Goal: Task Accomplishment & Management: Complete application form

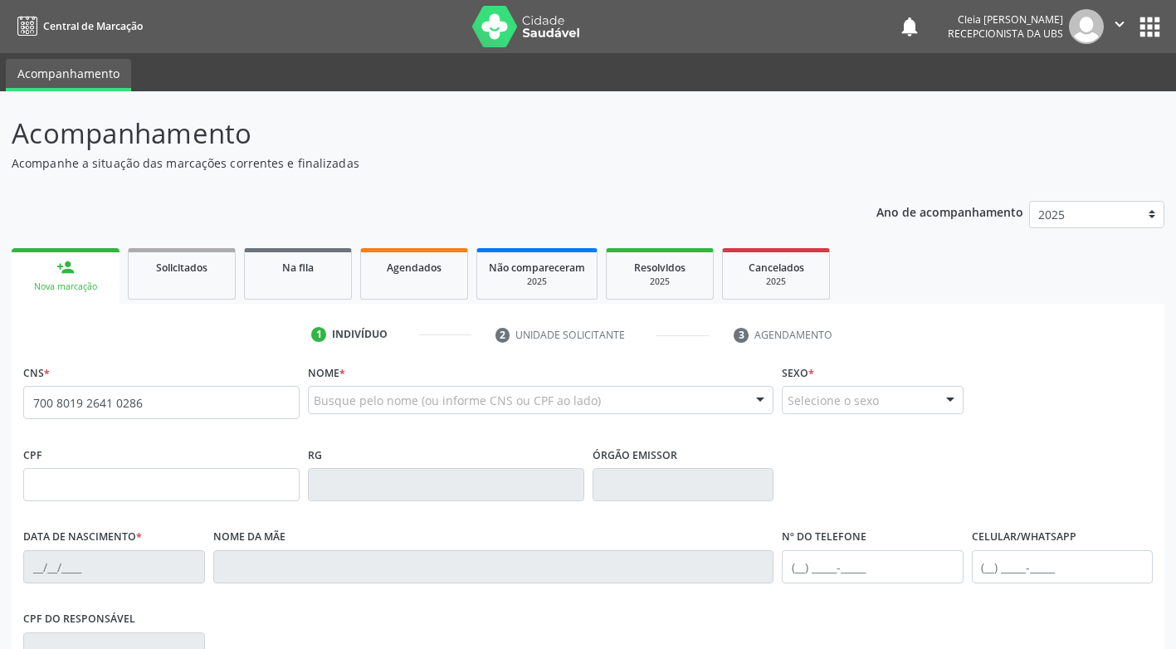
type input "700 8019 2641 0286"
type input "052.273.294-19"
type input "[DATE]"
type input "[PERSON_NAME]"
type input "[PHONE_NUMBER]"
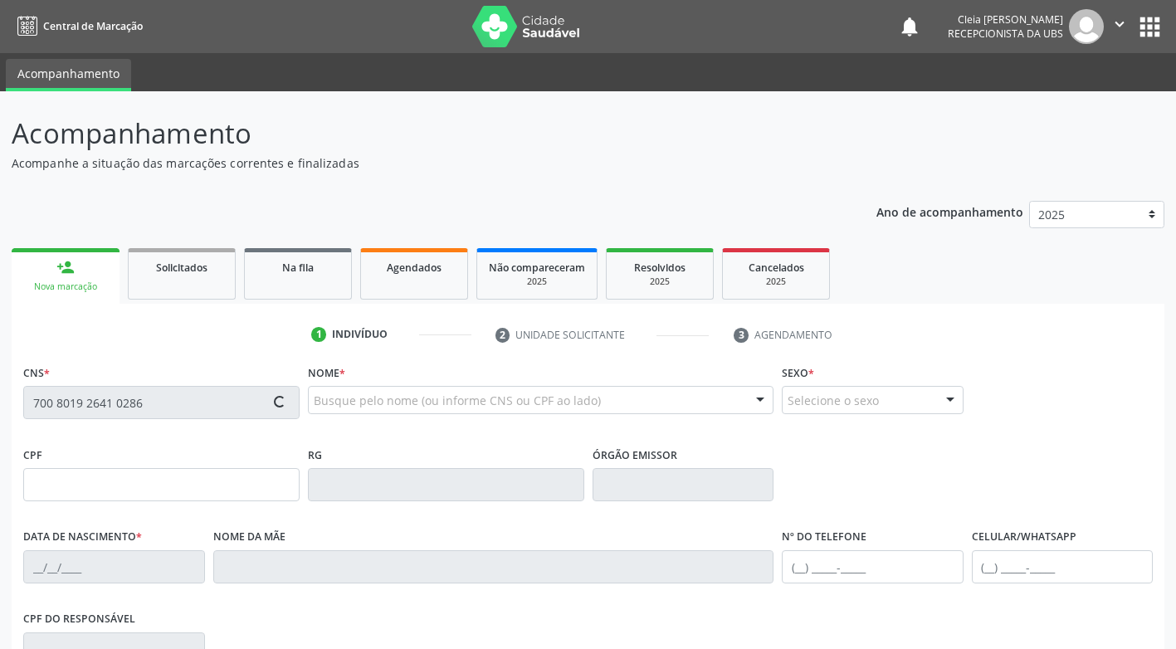
type input "[PHONE_NUMBER]"
type input "030.160.044-96"
type input "312"
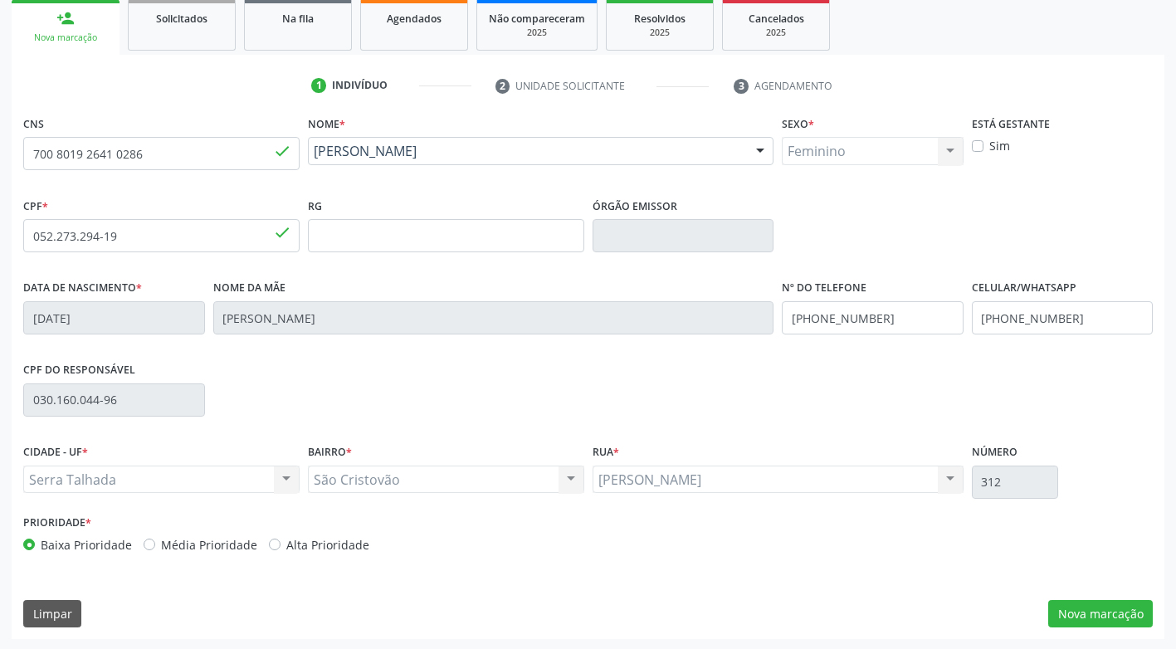
scroll to position [251, 0]
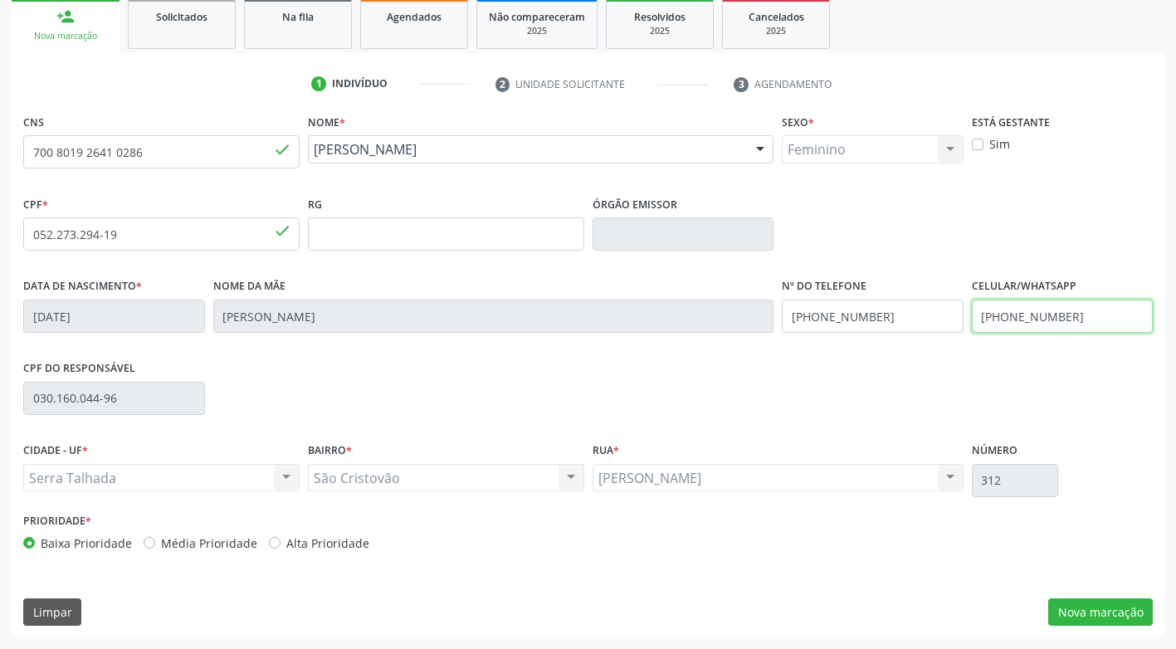
drag, startPoint x: 1064, startPoint y: 314, endPoint x: 931, endPoint y: 348, distance: 137.8
click at [931, 348] on div "Data de nascimento * [DATE] Nome da mãe [PERSON_NAME] Nº do Telefone [PHONE_NUM…" at bounding box center [587, 315] width 1137 height 82
type input "[PHONE_NUMBER]"
click at [1114, 616] on button "Nova marcação" at bounding box center [1100, 612] width 105 height 28
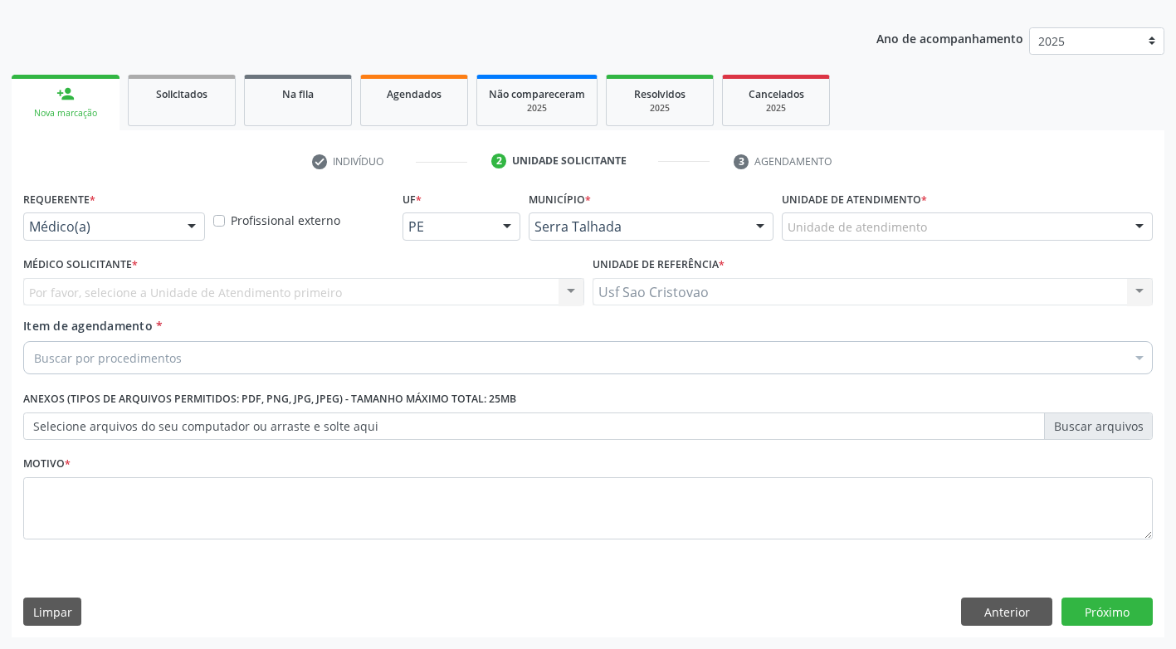
scroll to position [173, 0]
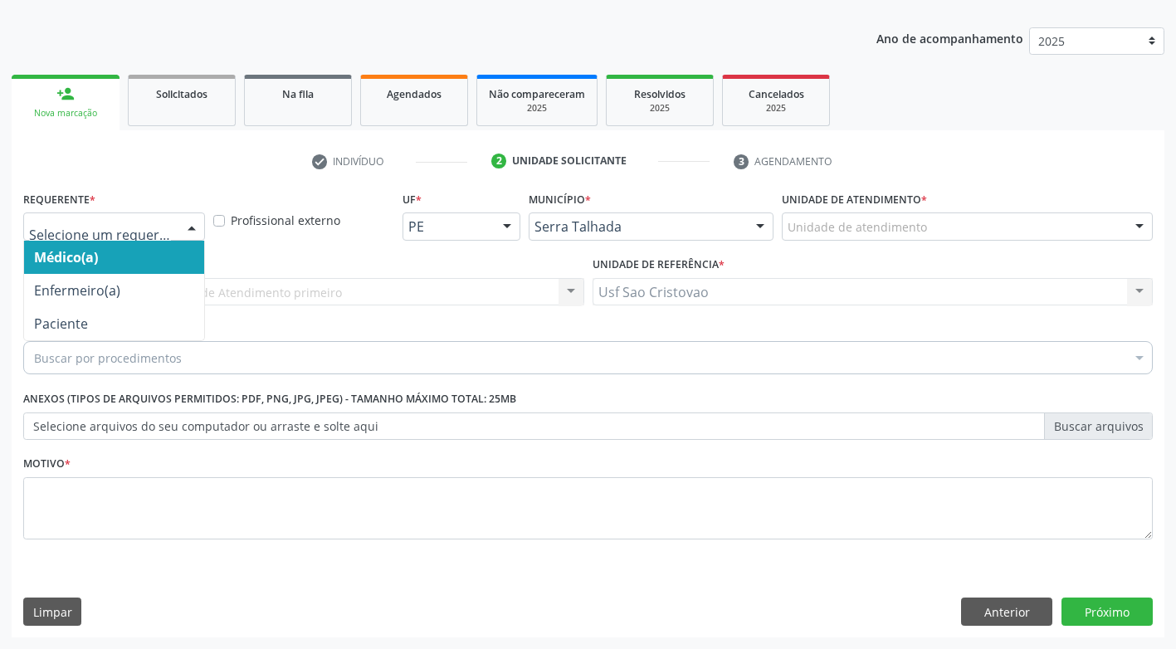
click at [187, 225] on div at bounding box center [191, 227] width 25 height 28
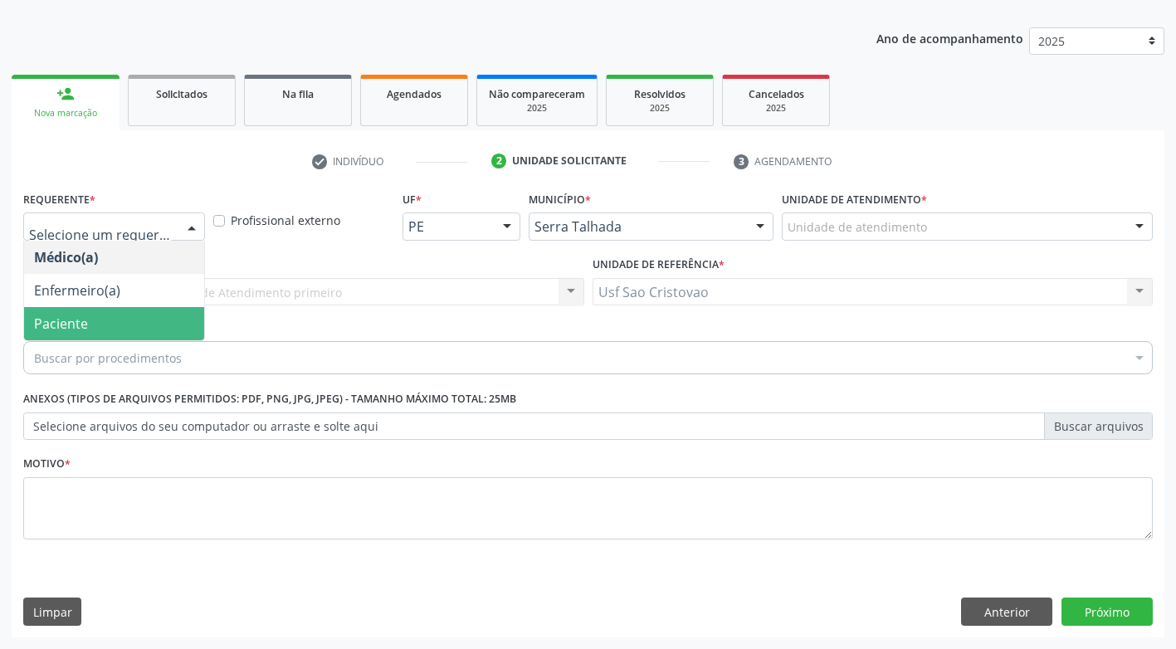
click at [188, 319] on span "Paciente" at bounding box center [114, 323] width 180 height 33
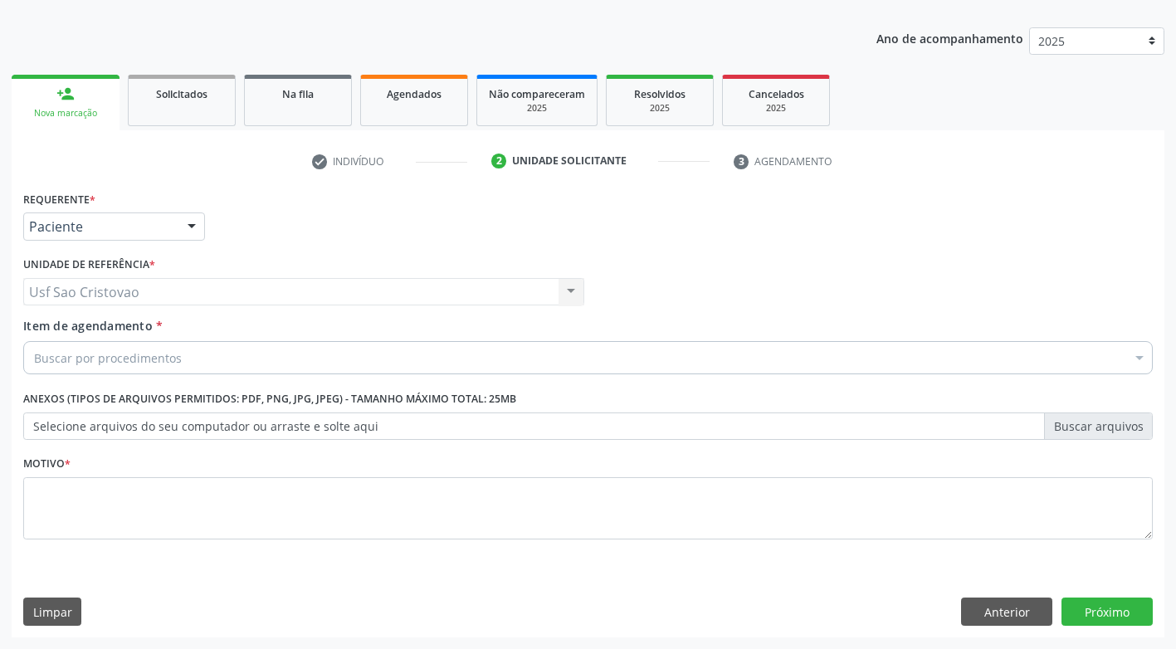
click at [248, 357] on div "Buscar por procedimentos" at bounding box center [587, 357] width 1129 height 33
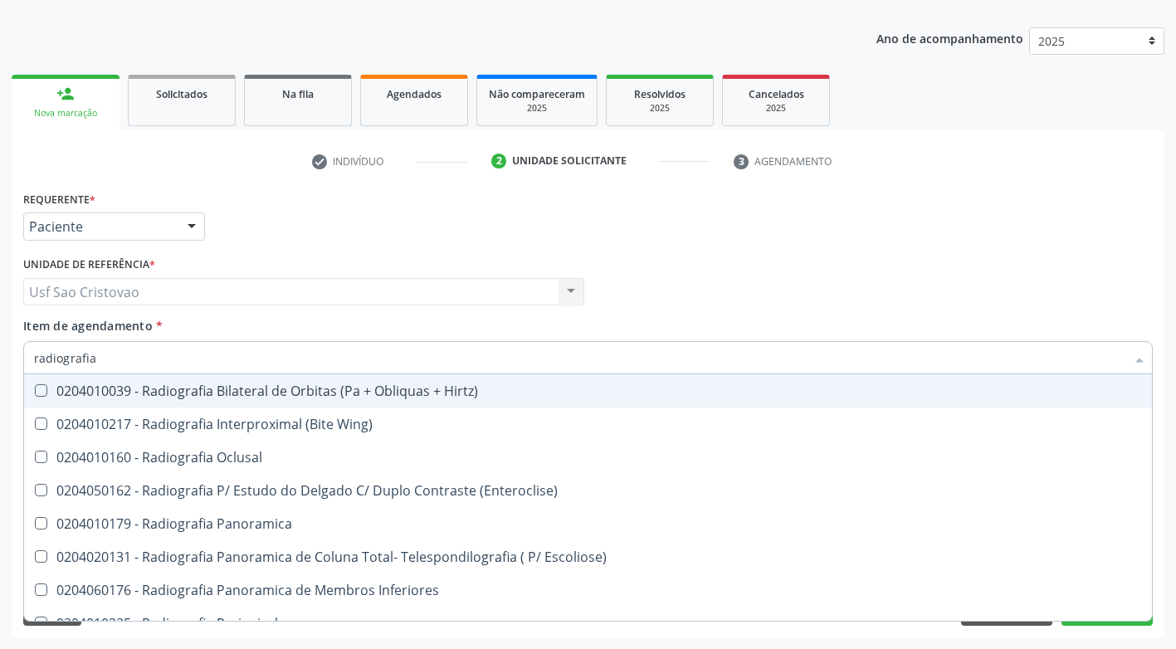
type input "radiografia"
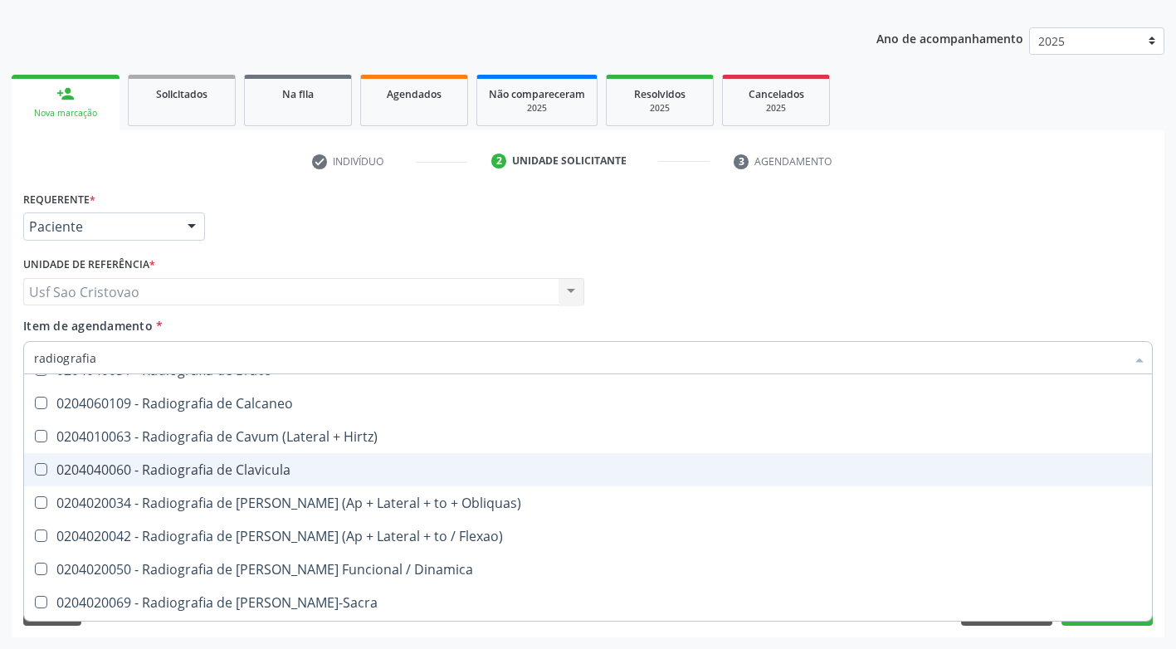
scroll to position [747, 0]
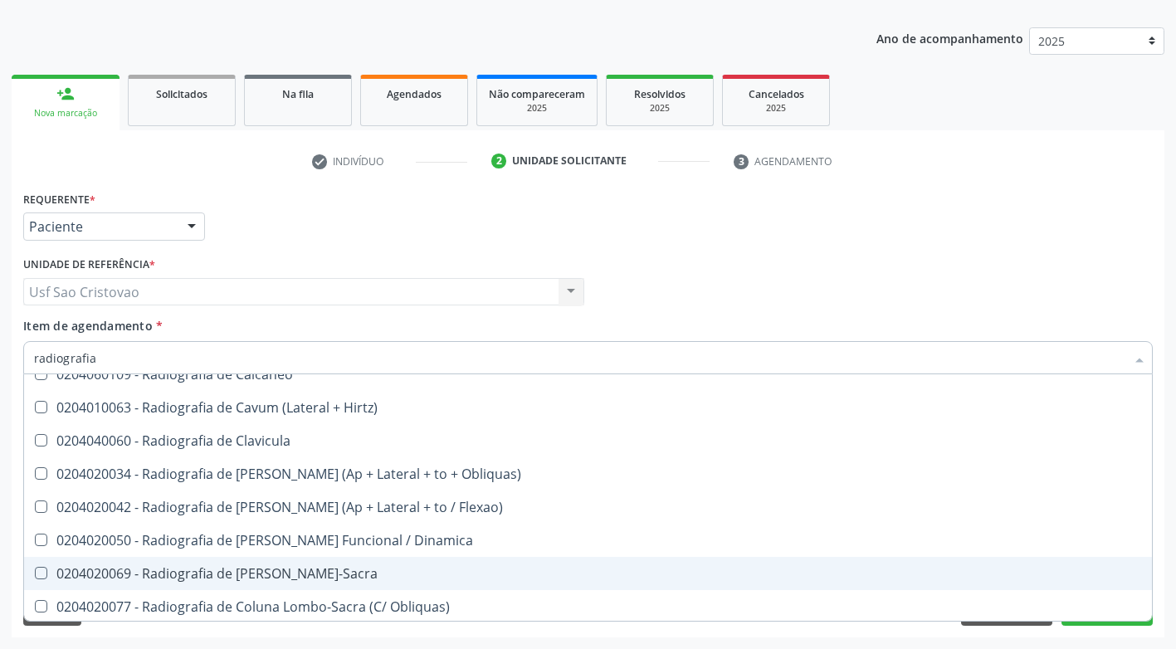
click at [349, 571] on div "0204020069 - Radiografia de [PERSON_NAME]-Sacra" at bounding box center [588, 573] width 1108 height 13
checkbox Lombo-Sacra "true"
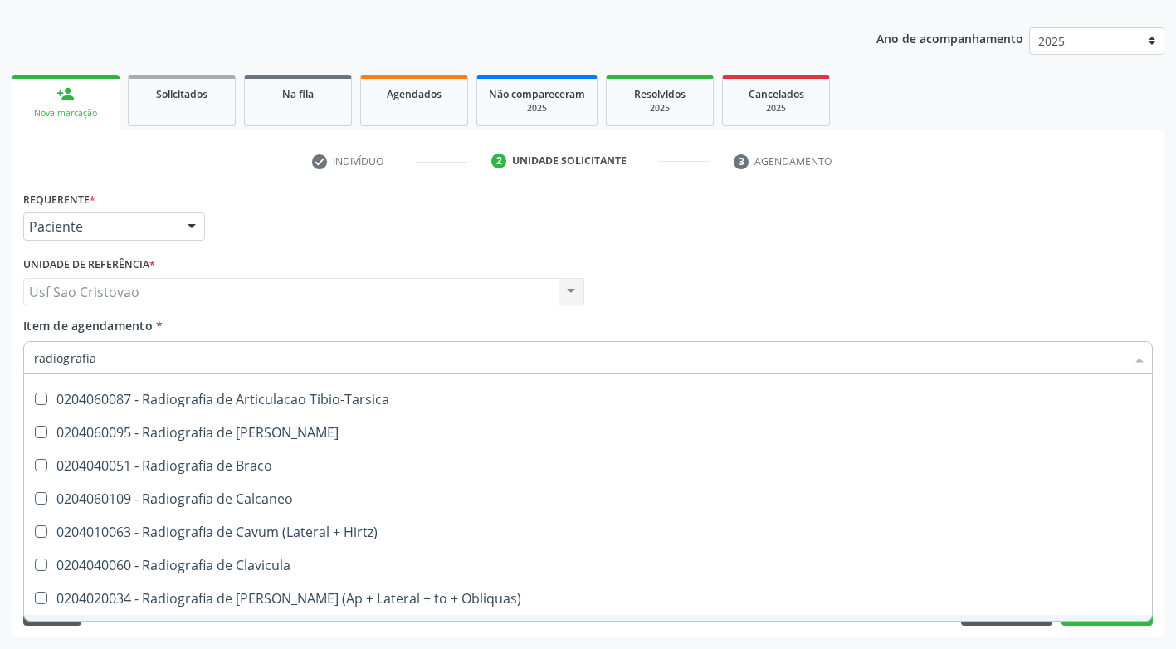
scroll to position [581, 0]
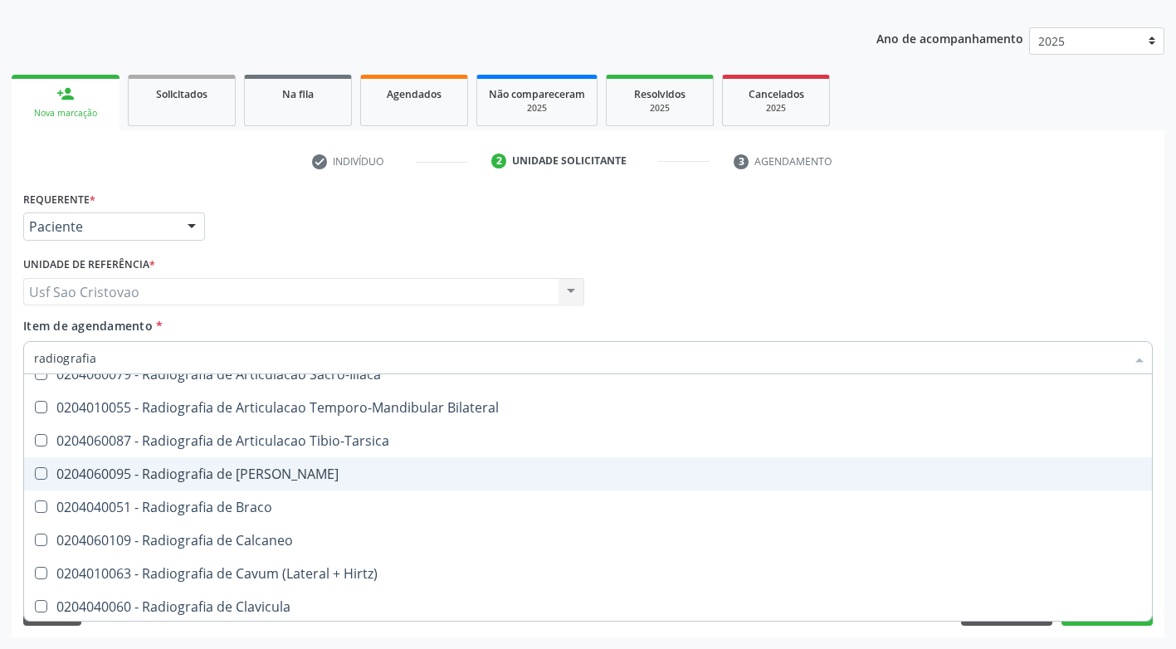
click at [42, 471] on Bacia at bounding box center [41, 473] width 12 height 12
click at [35, 471] on Bacia "checkbox" at bounding box center [29, 473] width 11 height 11
checkbox Bacia "true"
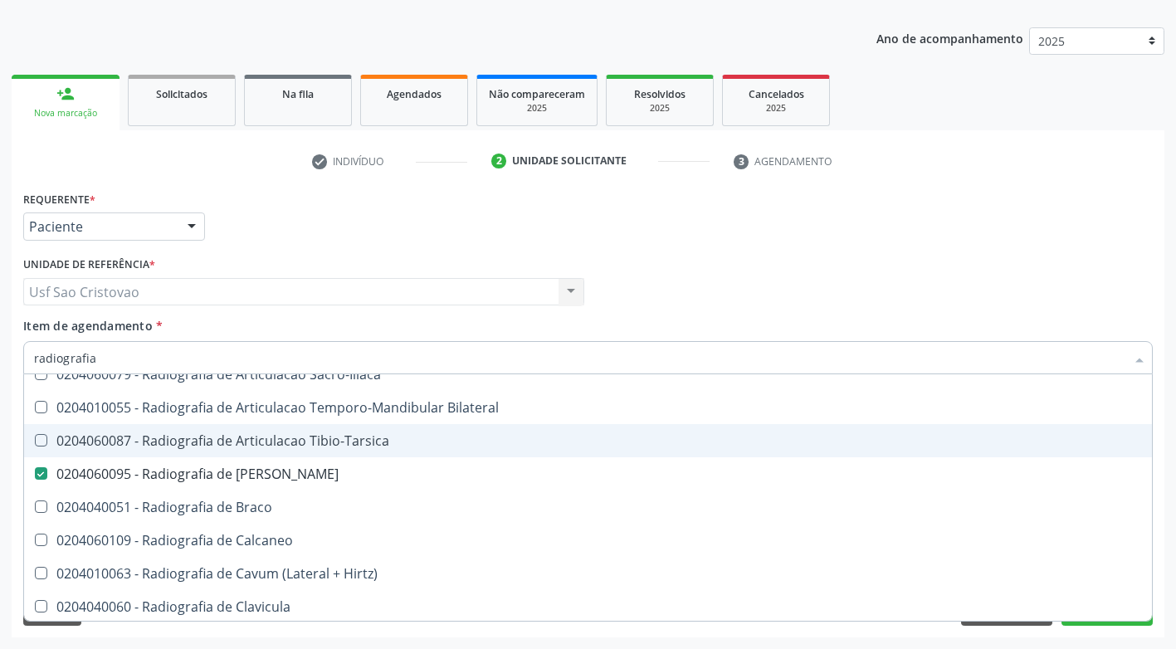
scroll to position [664, 0]
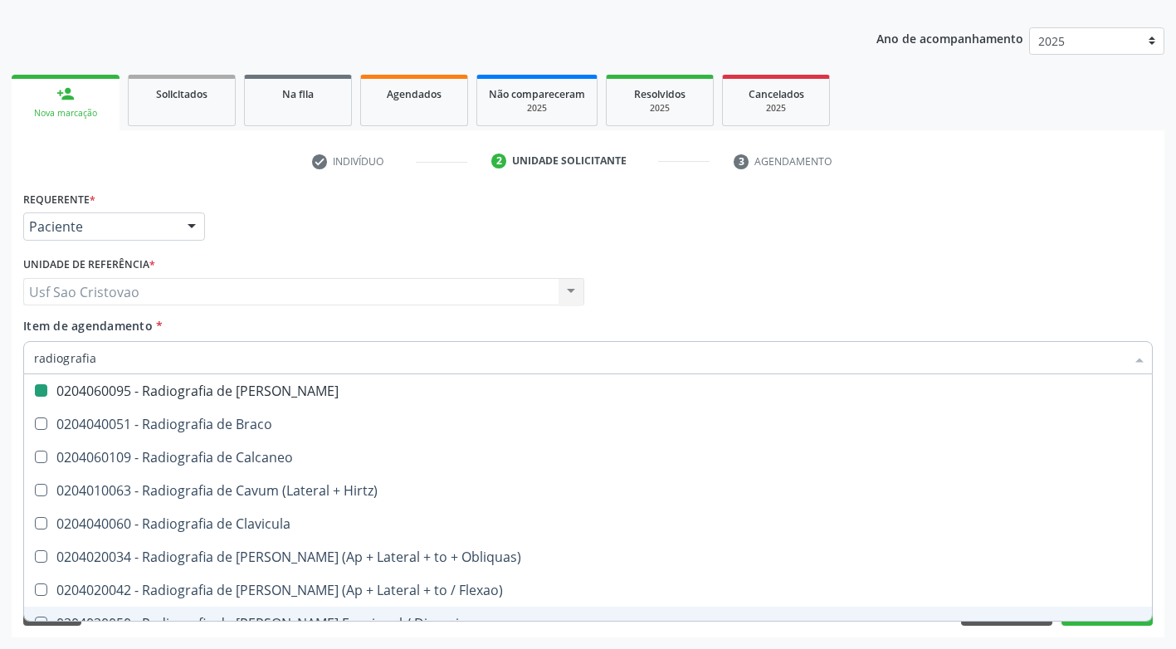
click at [592, 626] on div "Requerente * Paciente Médico(a) Enfermeiro(a) Paciente Nenhum resultado encontr…" at bounding box center [588, 412] width 1152 height 450
checkbox Wing\) "true"
checkbox Oclusal "true"
checkbox Bacia "false"
checkbox Lombo-Sacra "false"
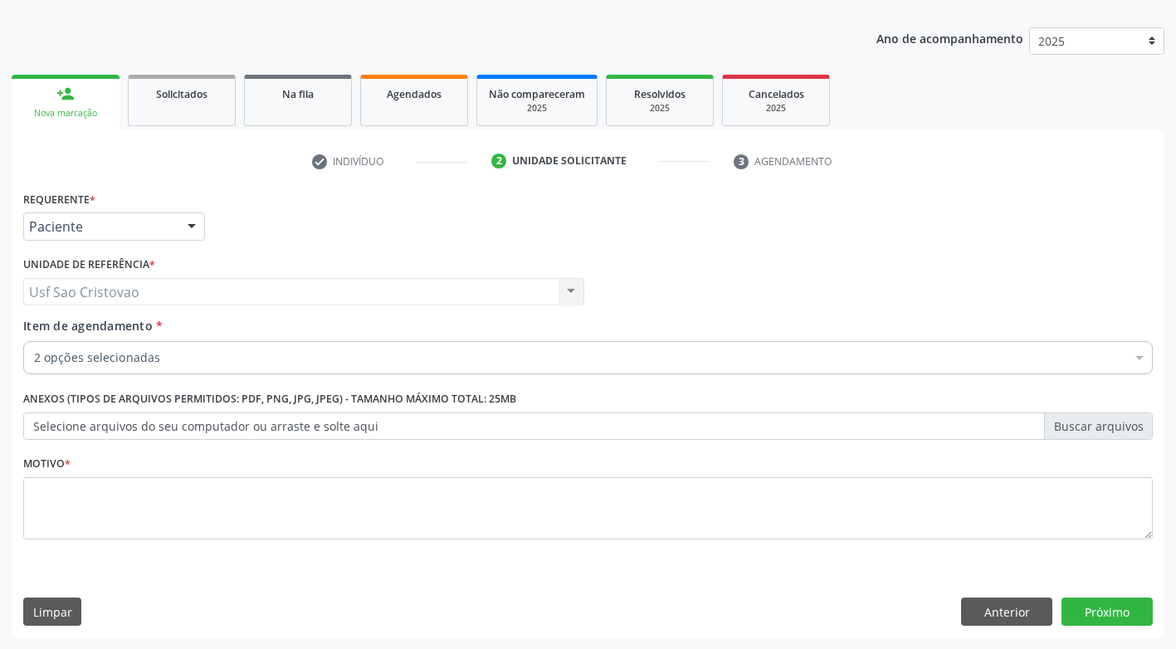
scroll to position [0, 0]
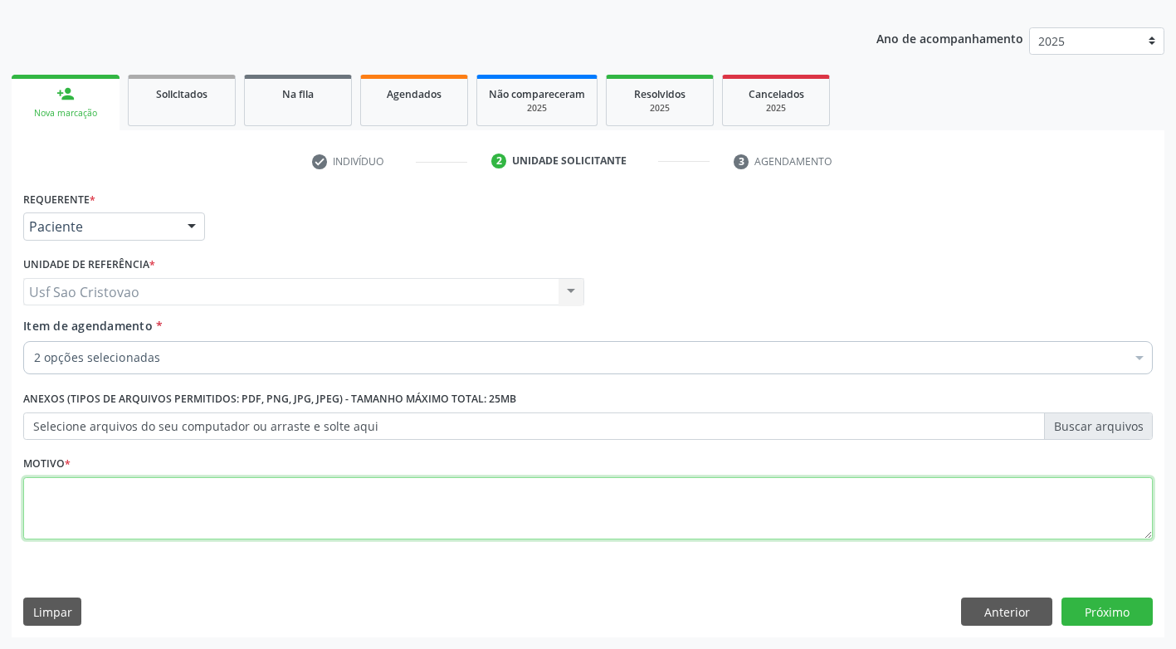
click at [571, 519] on textarea at bounding box center [587, 508] width 1129 height 63
type textarea "."
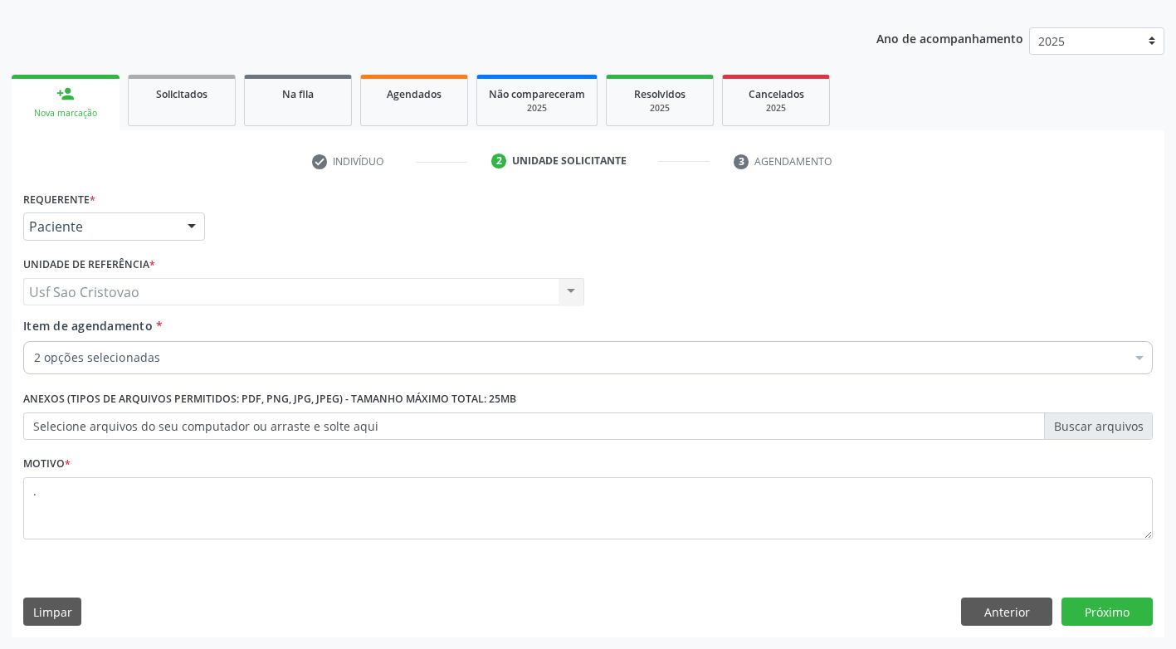
click at [867, 581] on div "Requerente * Paciente Médico(a) Enfermeiro(a) Paciente Nenhum resultado encontr…" at bounding box center [588, 412] width 1152 height 450
click at [1087, 605] on button "Próximo" at bounding box center [1106, 611] width 91 height 28
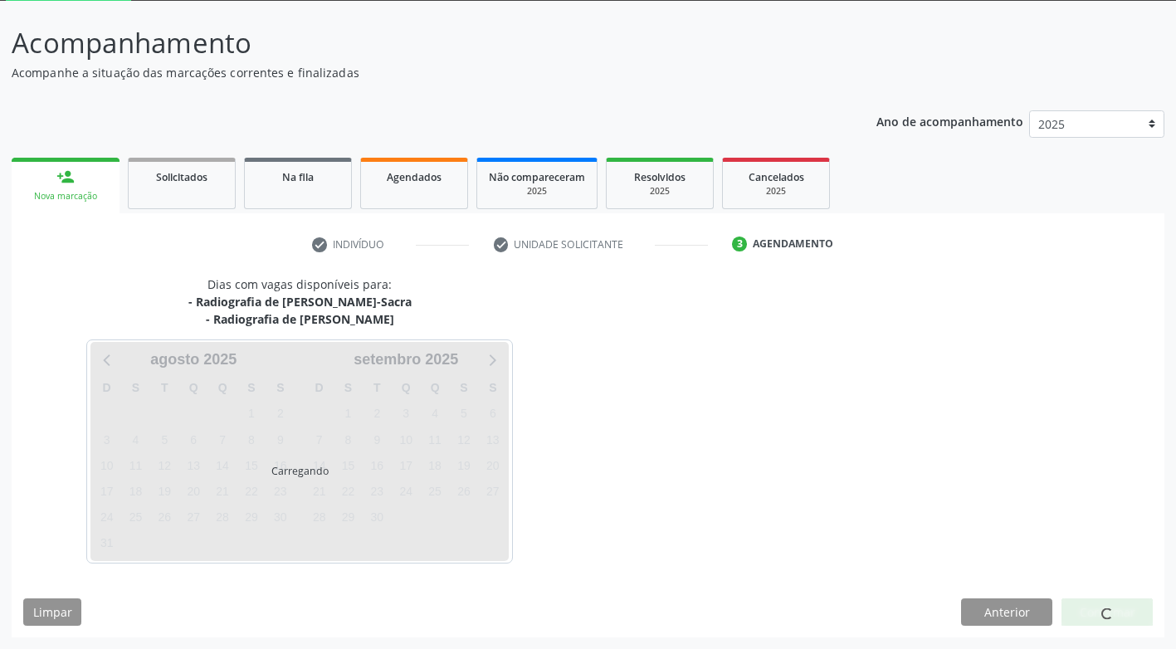
scroll to position [139, 0]
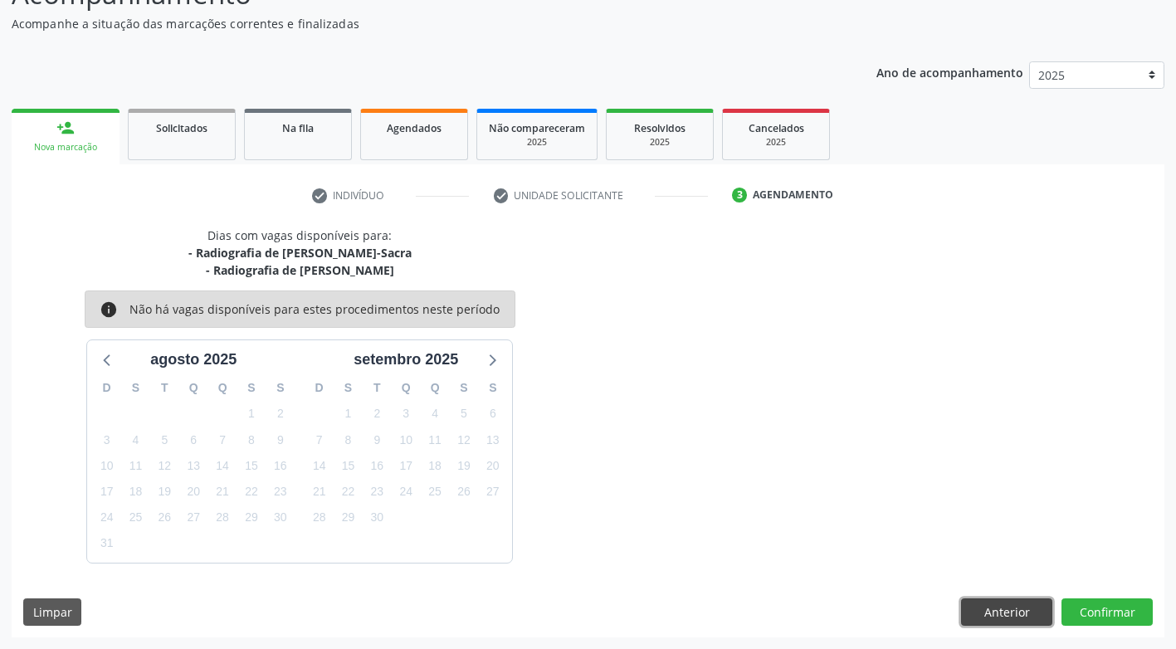
click at [995, 604] on button "Anterior" at bounding box center [1006, 612] width 91 height 28
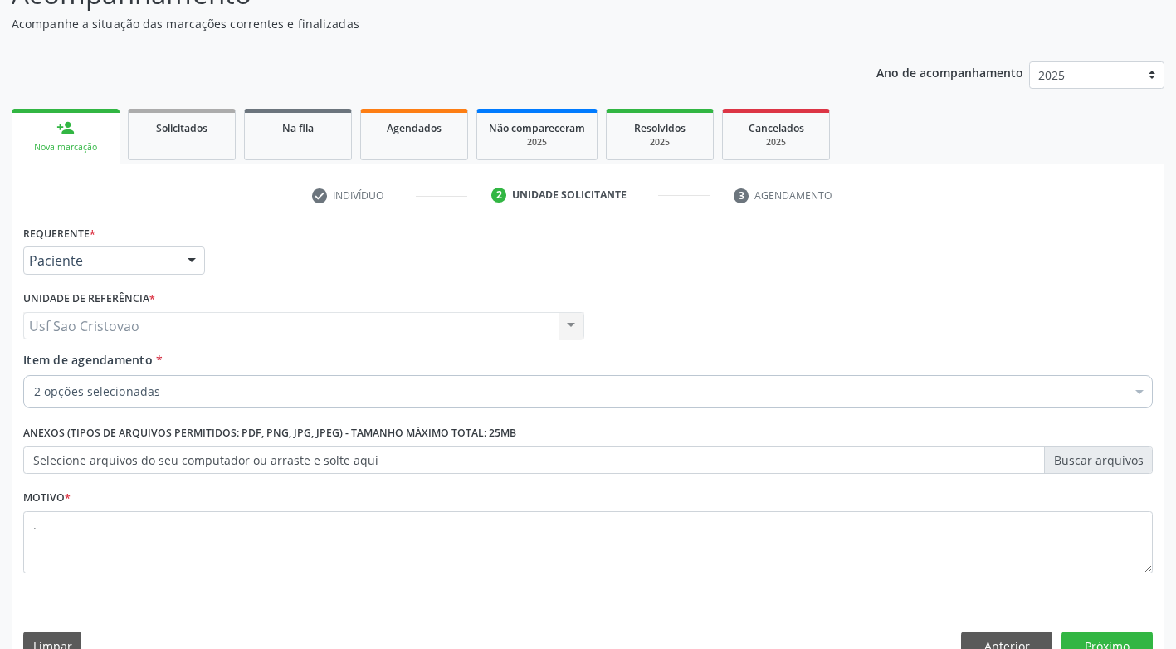
scroll to position [173, 0]
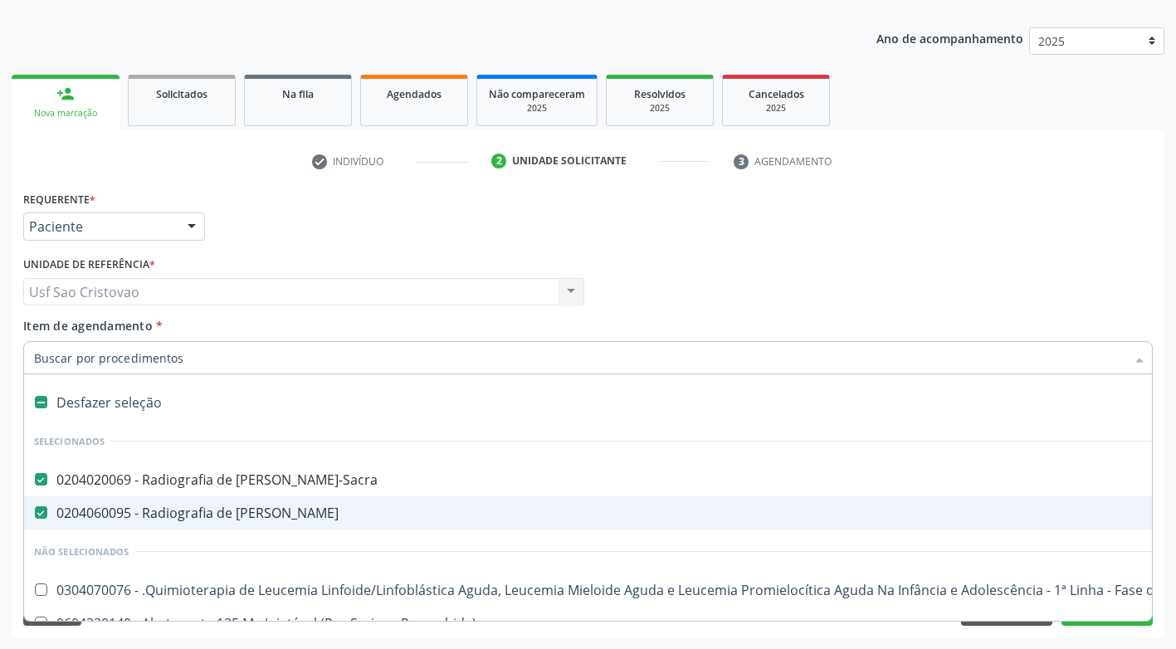
click at [41, 511] on Bacia at bounding box center [41, 512] width 12 height 12
click at [35, 511] on Bacia "checkbox" at bounding box center [29, 512] width 11 height 11
checkbox Bacia "false"
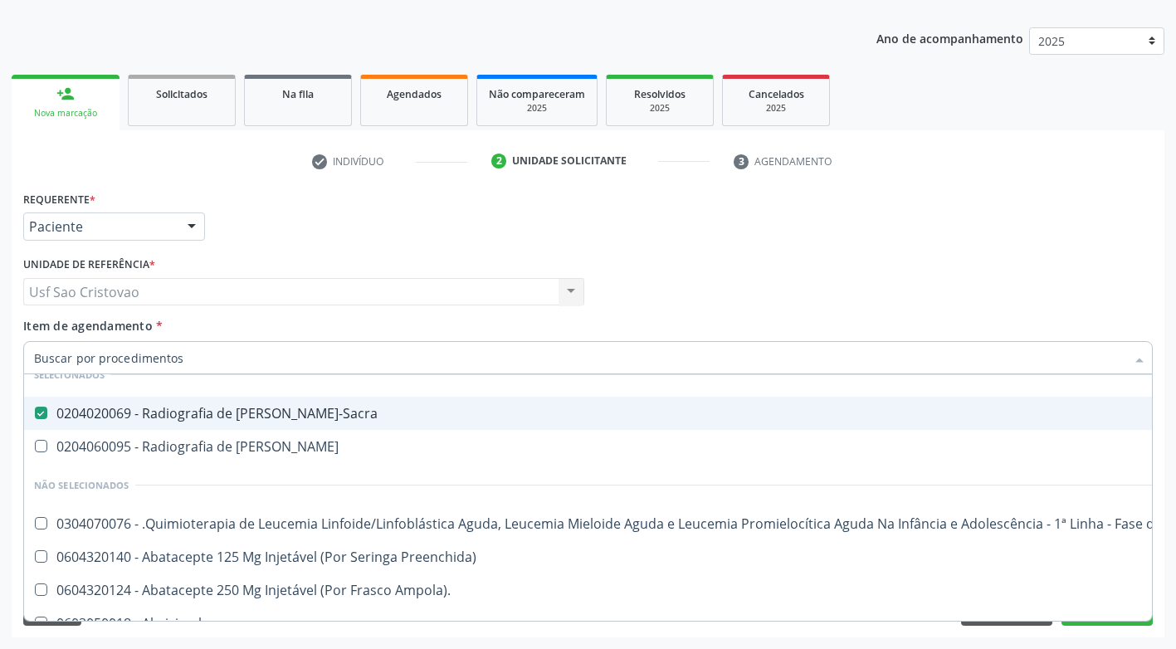
scroll to position [249, 0]
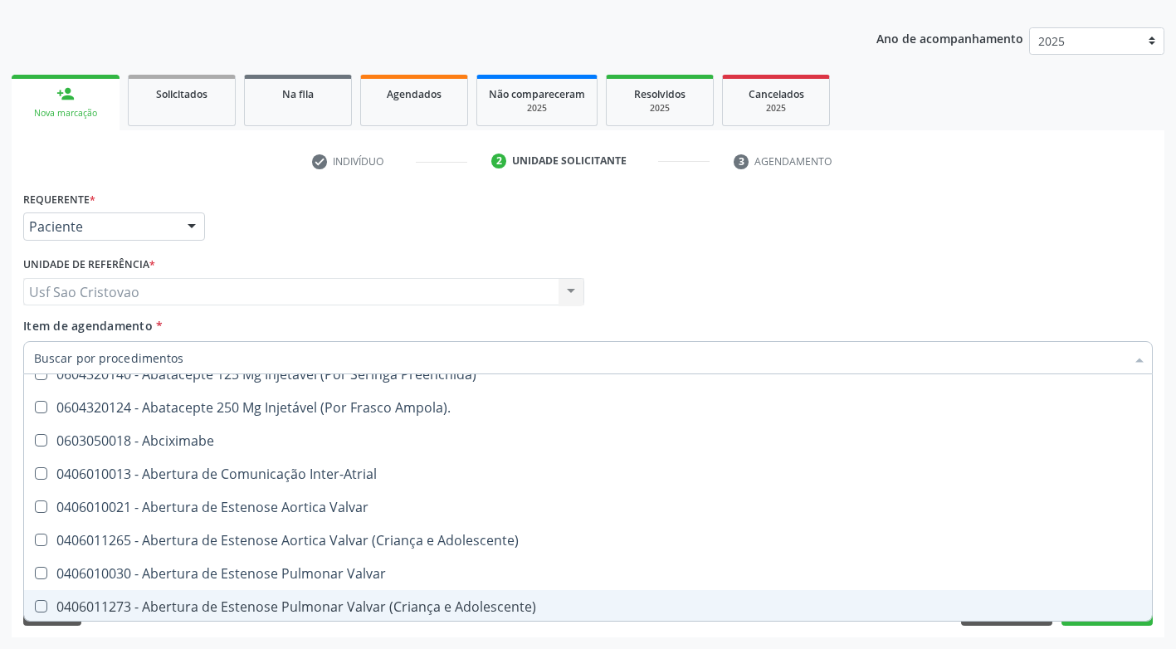
click at [843, 635] on div "Requerente * Paciente Médico(a) Enfermeiro(a) Paciente Nenhum resultado encontr…" at bounding box center [588, 412] width 1152 height 450
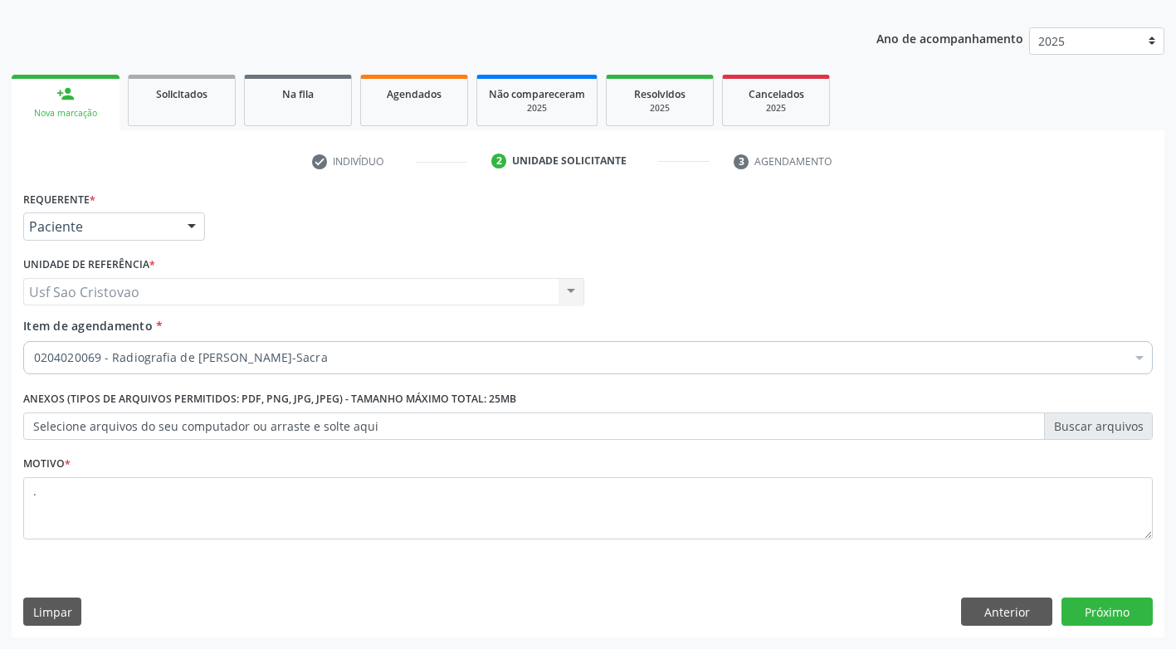
scroll to position [0, 0]
click at [1092, 611] on button "Próximo" at bounding box center [1106, 611] width 91 height 28
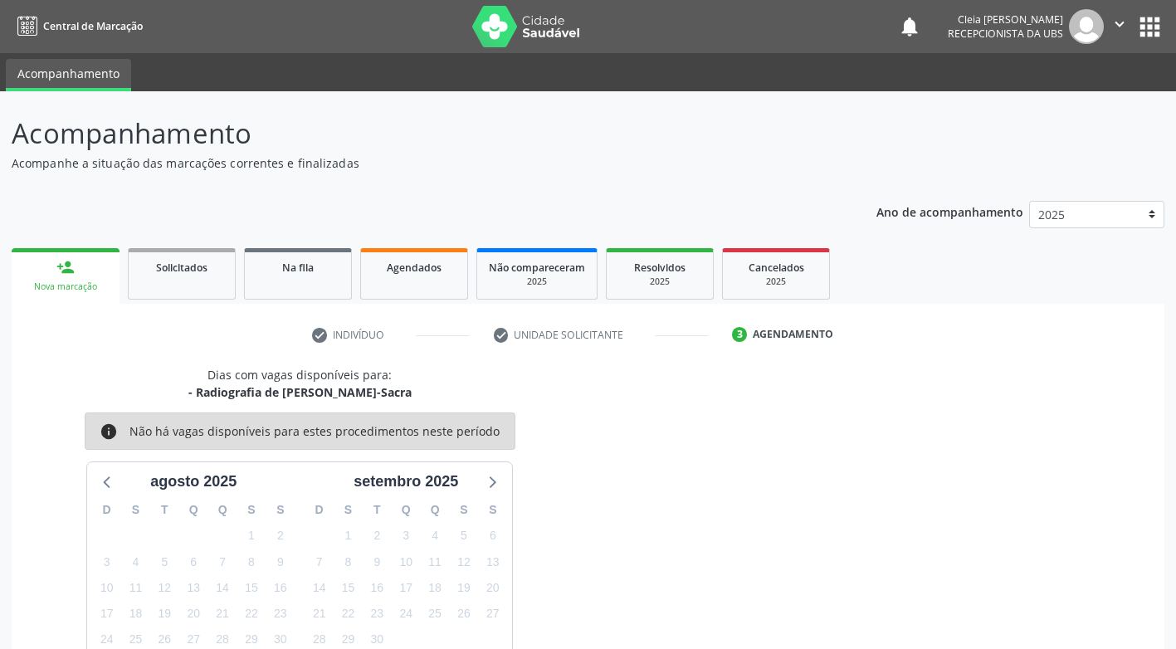
scroll to position [122, 0]
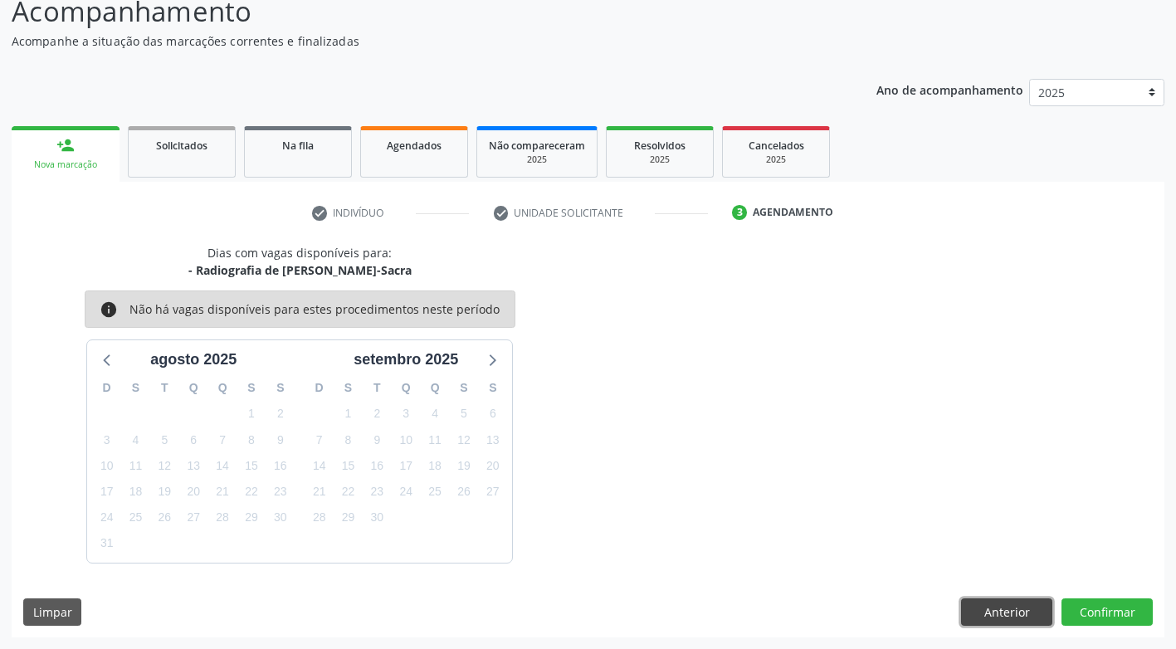
click at [971, 618] on button "Anterior" at bounding box center [1006, 612] width 91 height 28
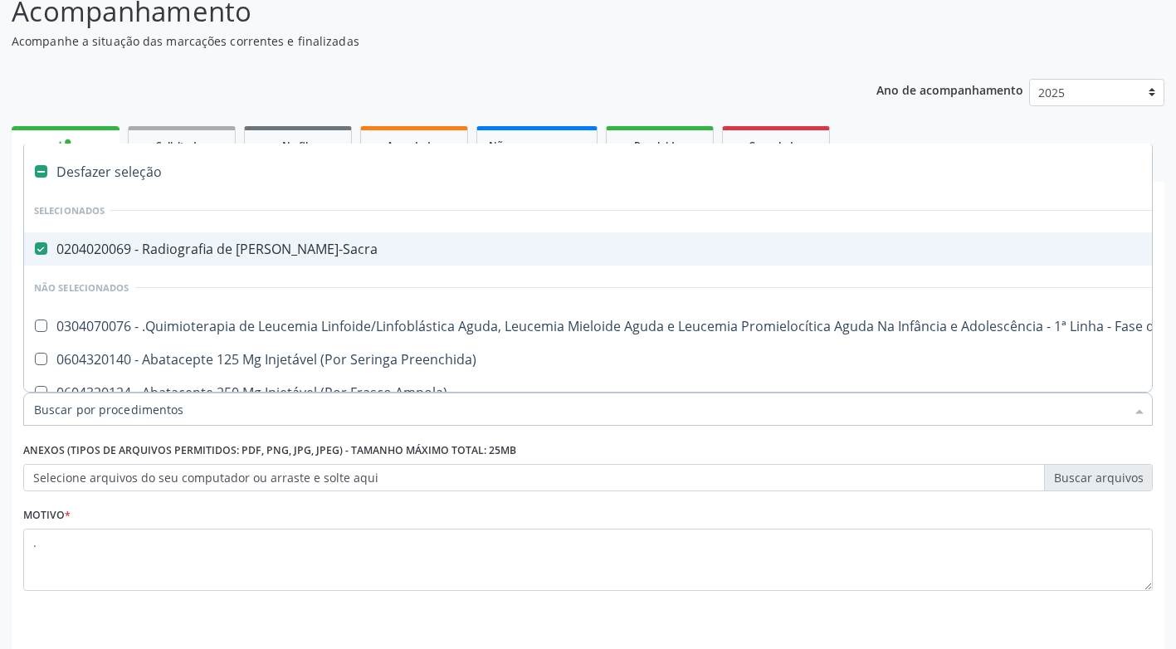
click at [39, 250] on Lombo-Sacra at bounding box center [41, 248] width 12 height 12
click at [35, 250] on Lombo-Sacra "checkbox" at bounding box center [29, 248] width 11 height 11
checkbox Lombo-Sacra "false"
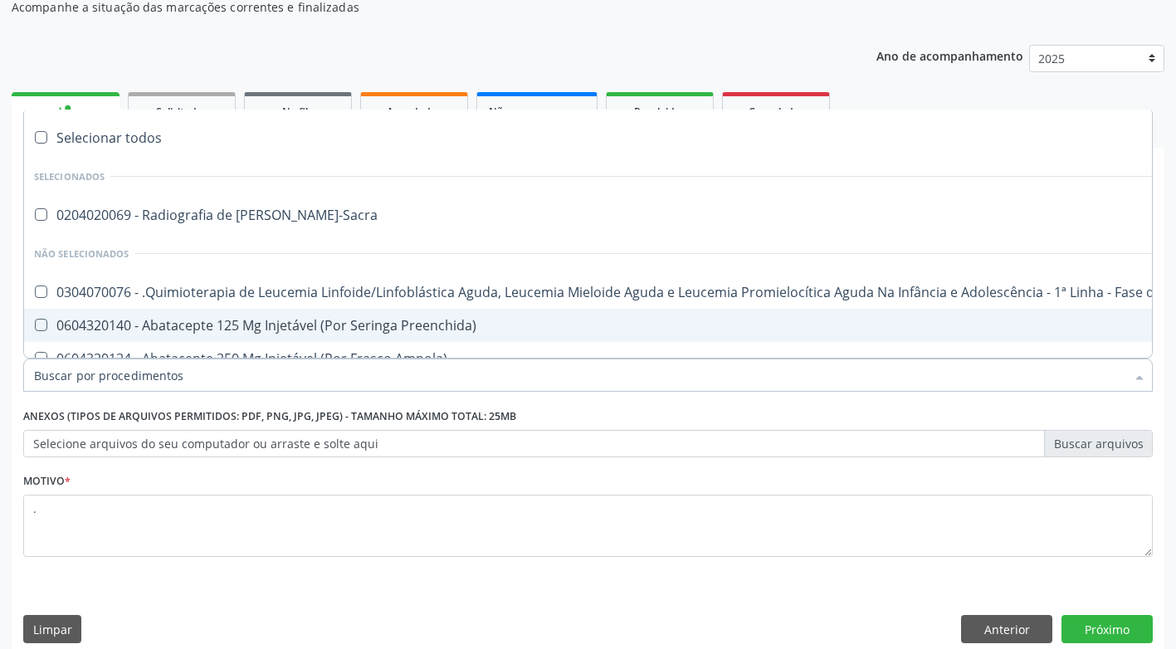
scroll to position [173, 0]
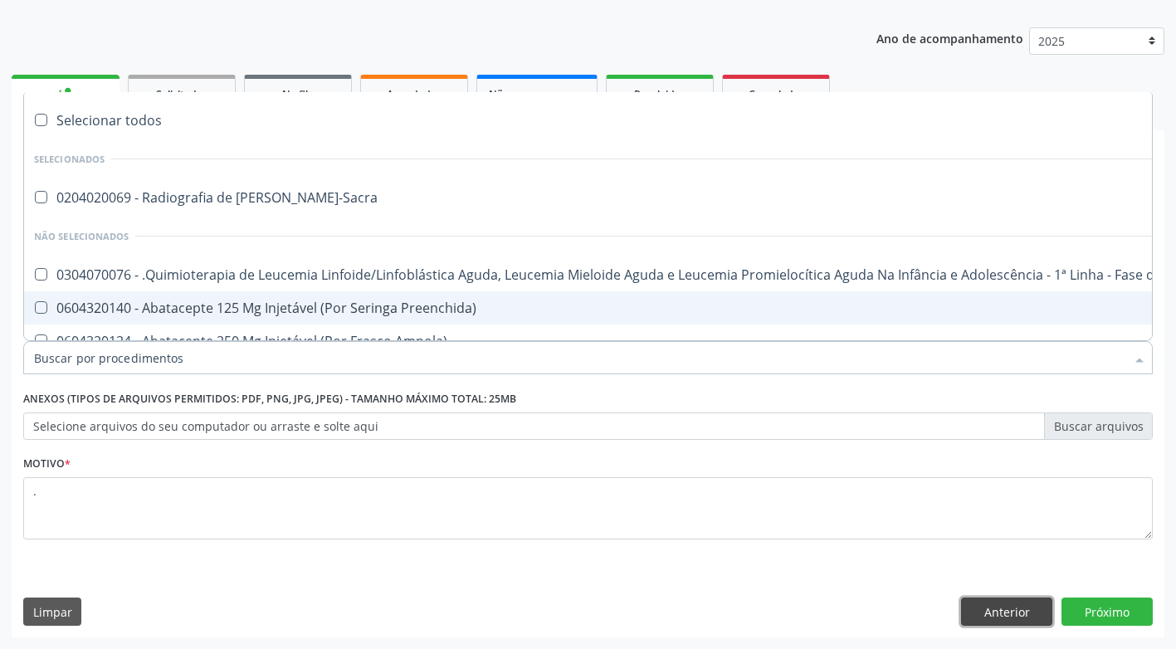
click at [981, 610] on button "Anterior" at bounding box center [1006, 611] width 91 height 28
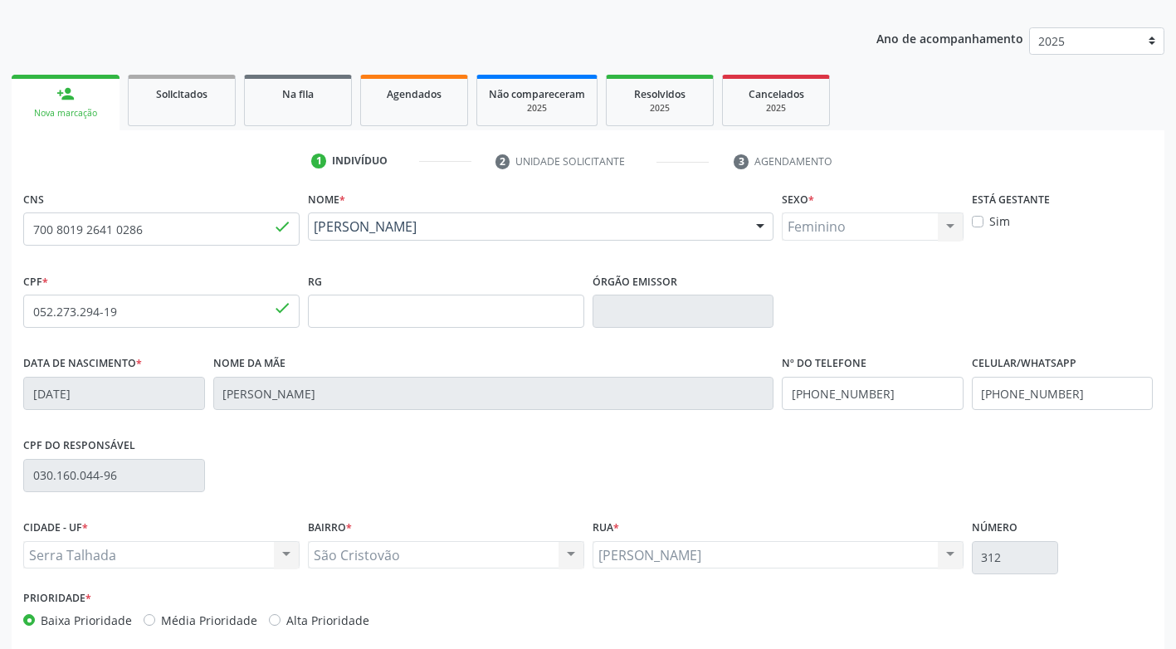
click at [981, 610] on div "Prioridade * Baixa Prioridade Média Prioridade Alta Prioridade" at bounding box center [587, 613] width 1137 height 55
